Goal: Find contact information: Find contact information

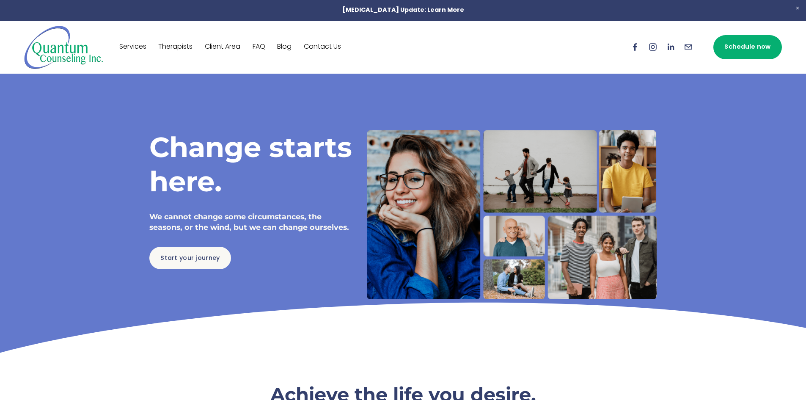
click at [322, 41] on link "Contact Us" at bounding box center [322, 47] width 37 height 14
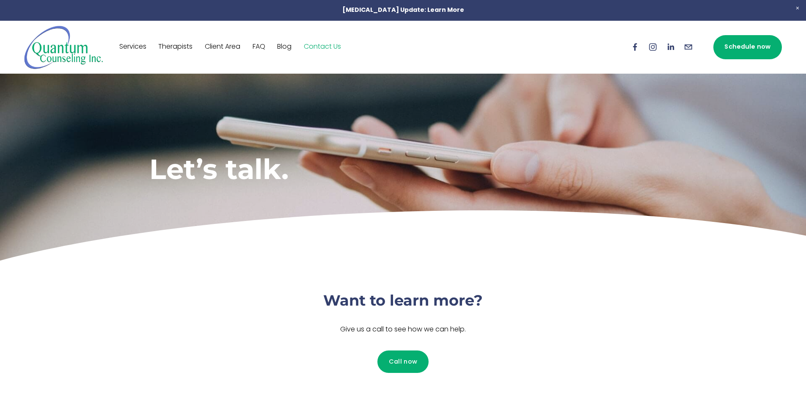
click at [177, 48] on link "Therapists" at bounding box center [175, 47] width 34 height 14
